Goal: Task Accomplishment & Management: Manage account settings

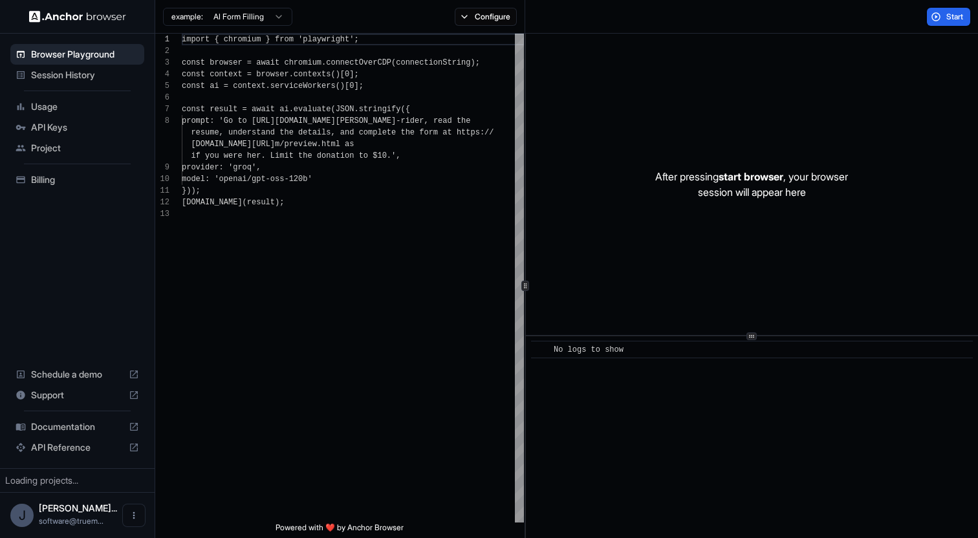
scroll to position [81, 0]
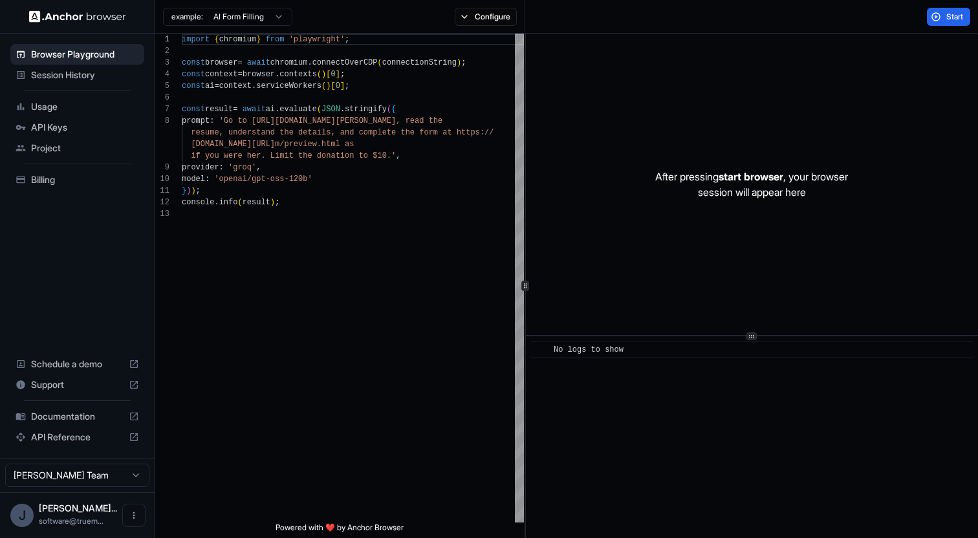
click at [44, 174] on span "Billing" at bounding box center [85, 179] width 108 height 13
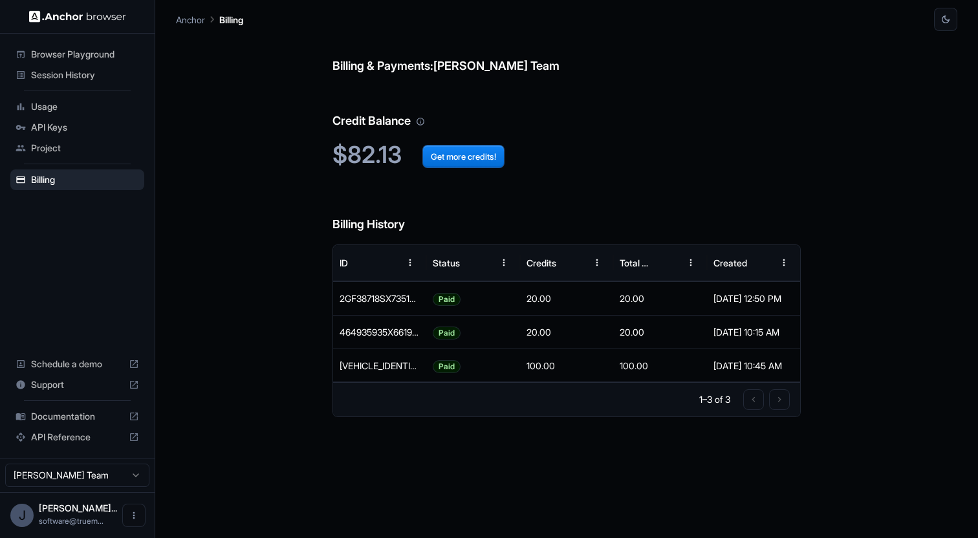
click at [66, 136] on div "API Keys" at bounding box center [77, 127] width 134 height 21
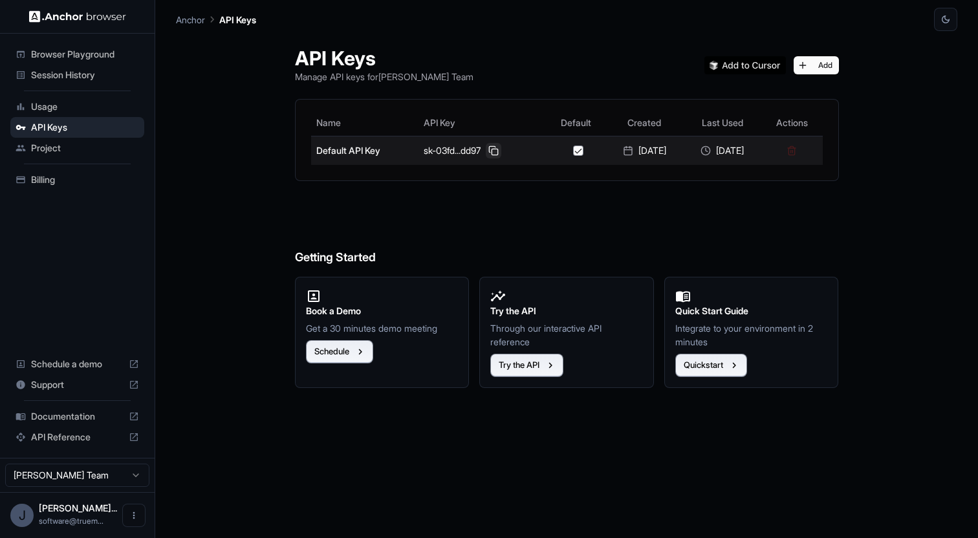
click at [490, 153] on button at bounding box center [494, 151] width 16 height 16
